Goal: Task Accomplishment & Management: Use online tool/utility

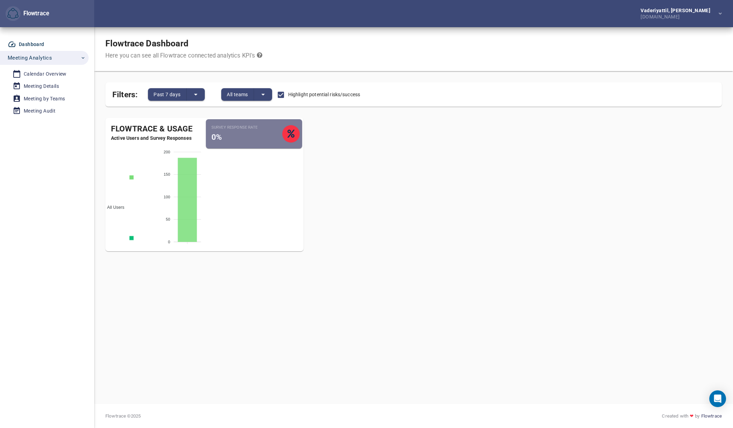
click at [162, 22] on div "Vaderiyattil, [PERSON_NAME] [DOMAIN_NAME]" at bounding box center [413, 13] width 639 height 27
click at [195, 99] on button "split button" at bounding box center [196, 94] width 18 height 13
drag, startPoint x: 302, startPoint y: 81, endPoint x: 291, endPoint y: 83, distance: 11.5
click at [302, 81] on div at bounding box center [366, 214] width 733 height 428
click at [269, 93] on button "split button" at bounding box center [263, 94] width 18 height 13
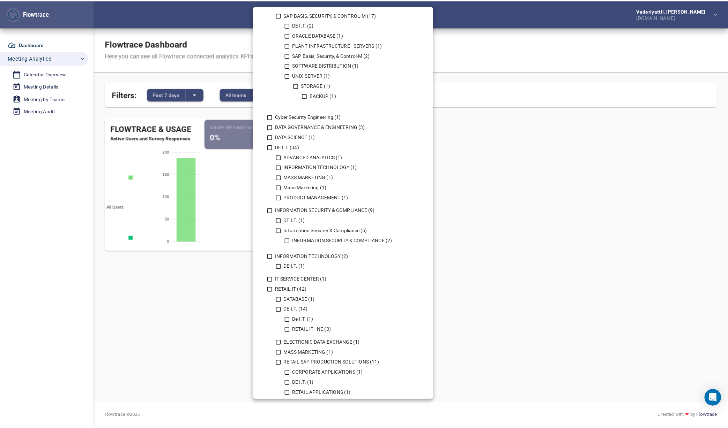
scroll to position [209, 0]
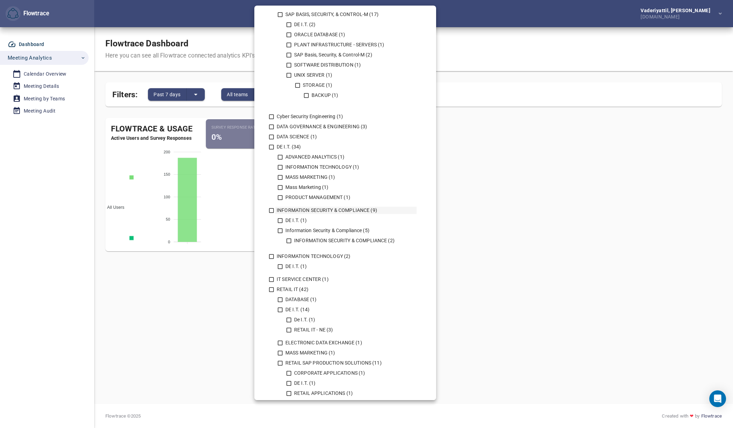
click at [271, 210] on icon at bounding box center [271, 211] width 6 height 6
click at [507, 267] on div at bounding box center [366, 214] width 733 height 428
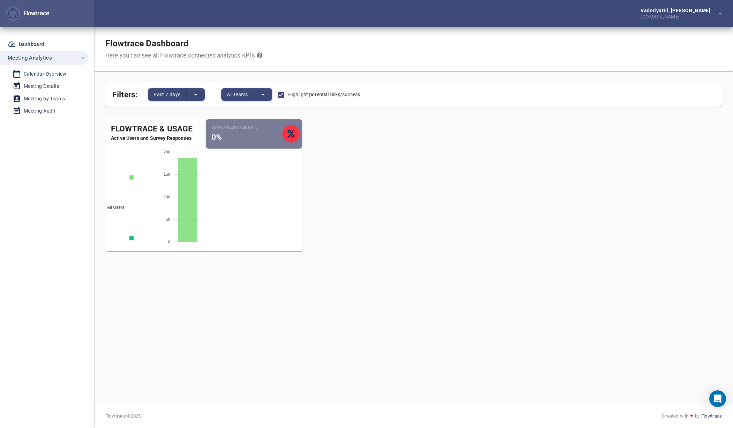
click at [57, 74] on div "Calendar Overview" at bounding box center [45, 74] width 43 height 9
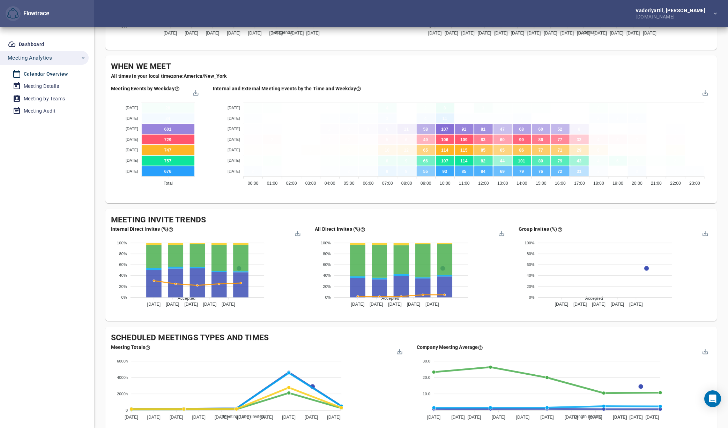
scroll to position [312, 0]
